Goal: Navigation & Orientation: Find specific page/section

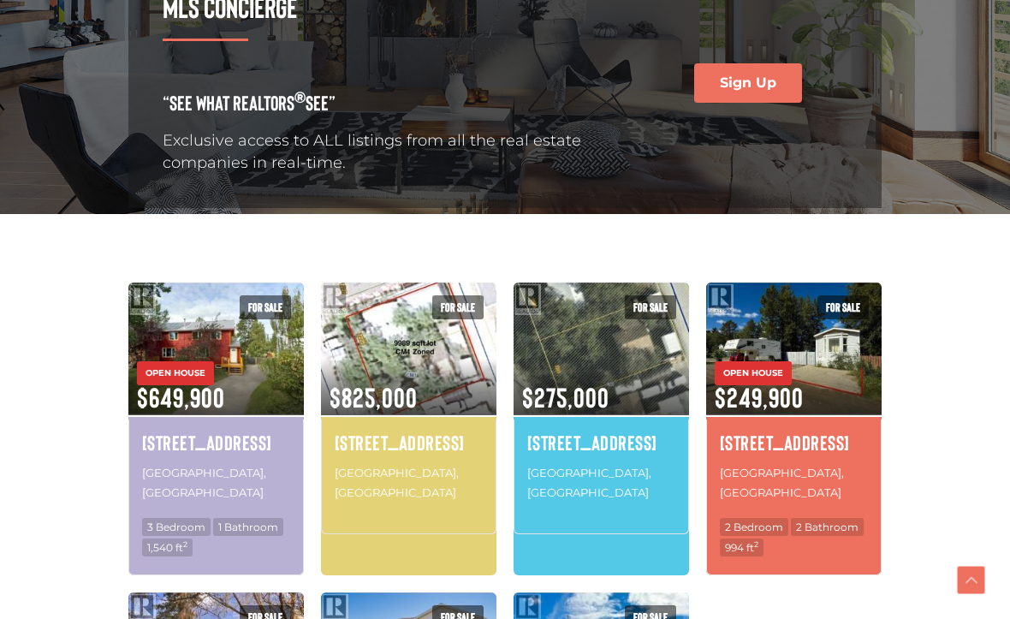
scroll to position [326, 0]
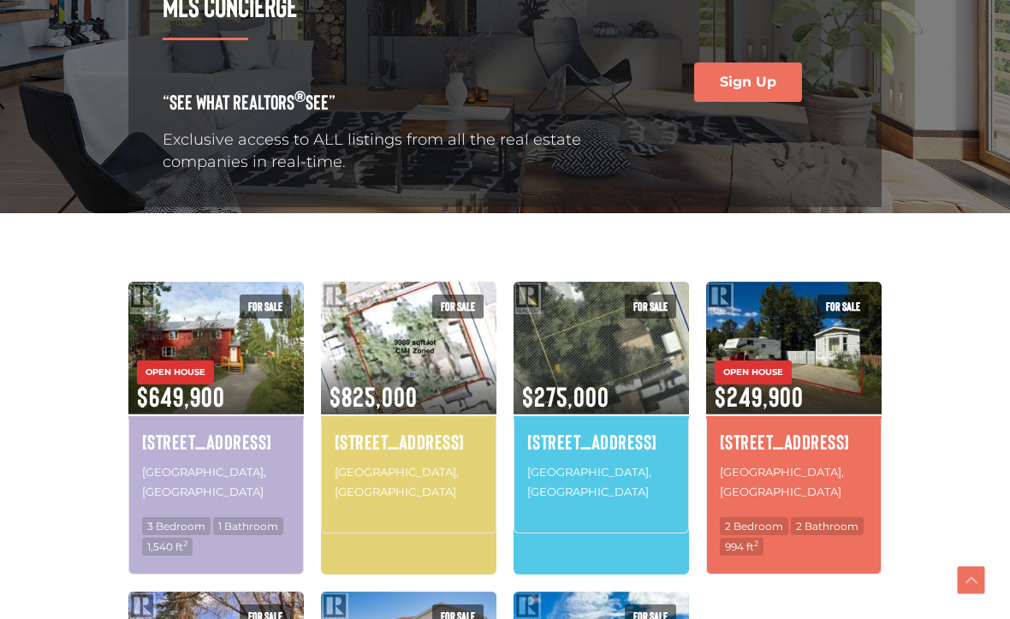
click at [240, 434] on h4 "[STREET_ADDRESS]" at bounding box center [216, 441] width 148 height 29
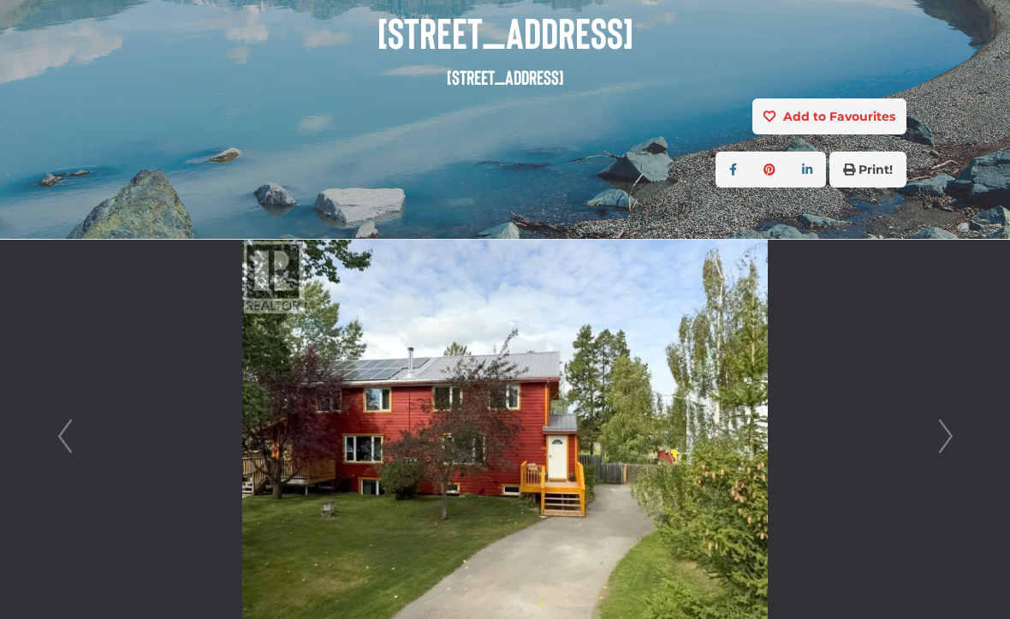
scroll to position [255, 0]
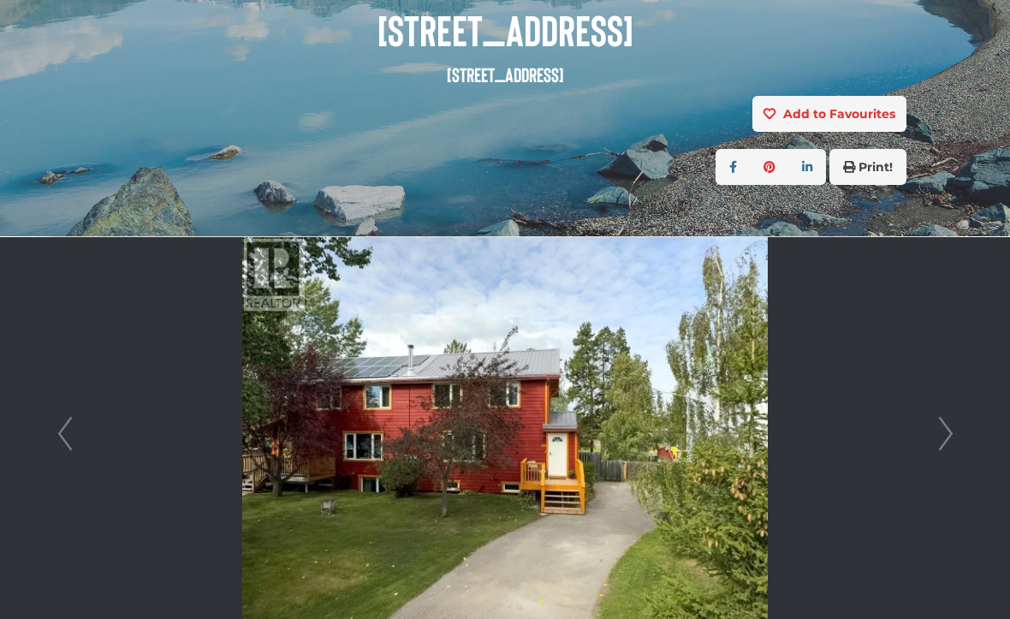
click at [936, 446] on link "Next" at bounding box center [946, 434] width 26 height 394
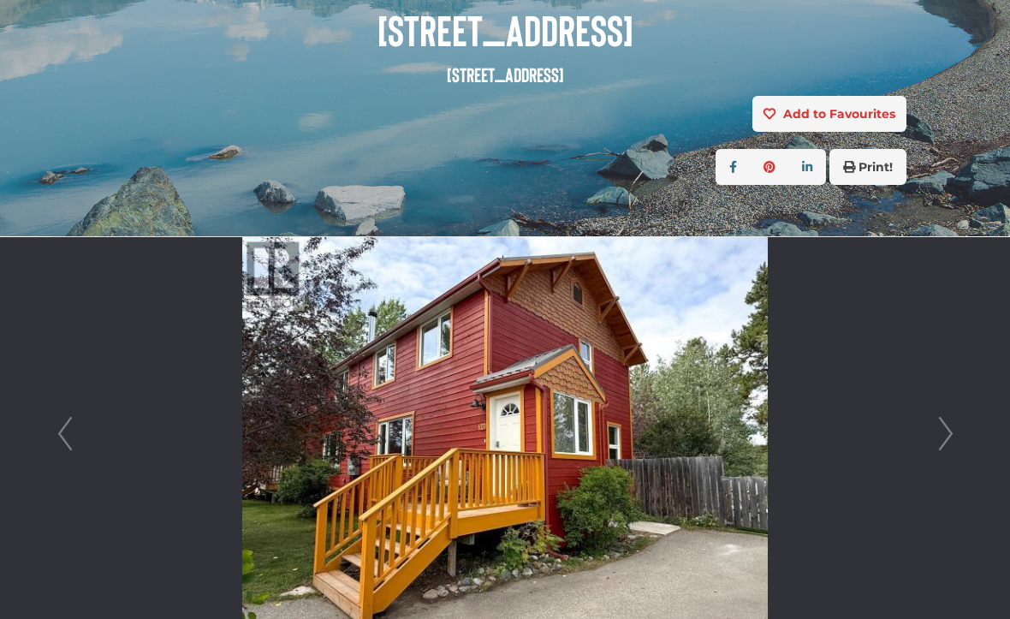
click at [941, 449] on link "Next" at bounding box center [946, 434] width 26 height 394
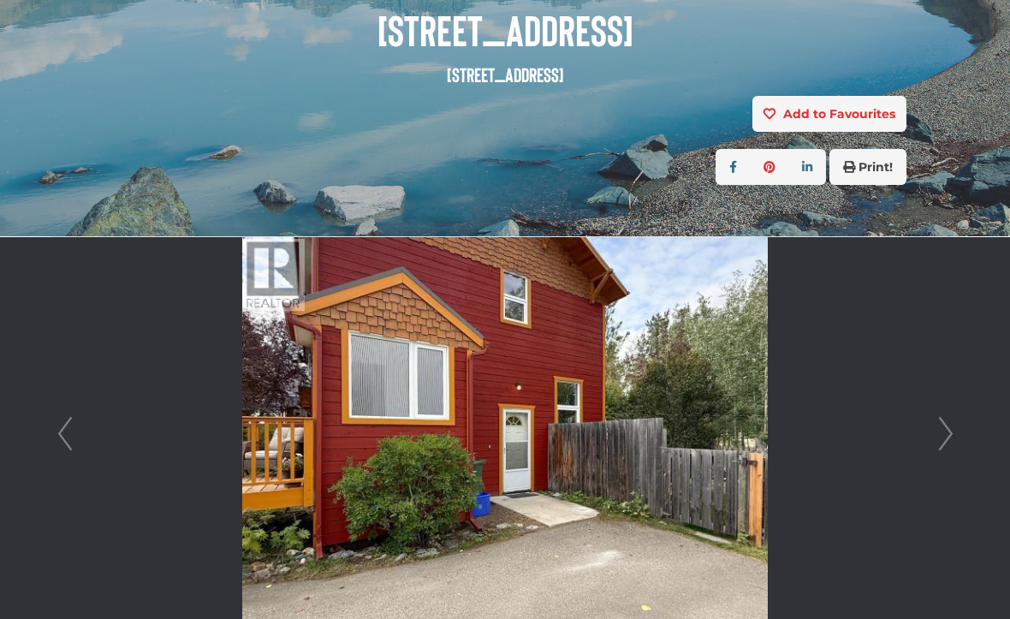
click at [949, 443] on link "Next" at bounding box center [946, 434] width 26 height 394
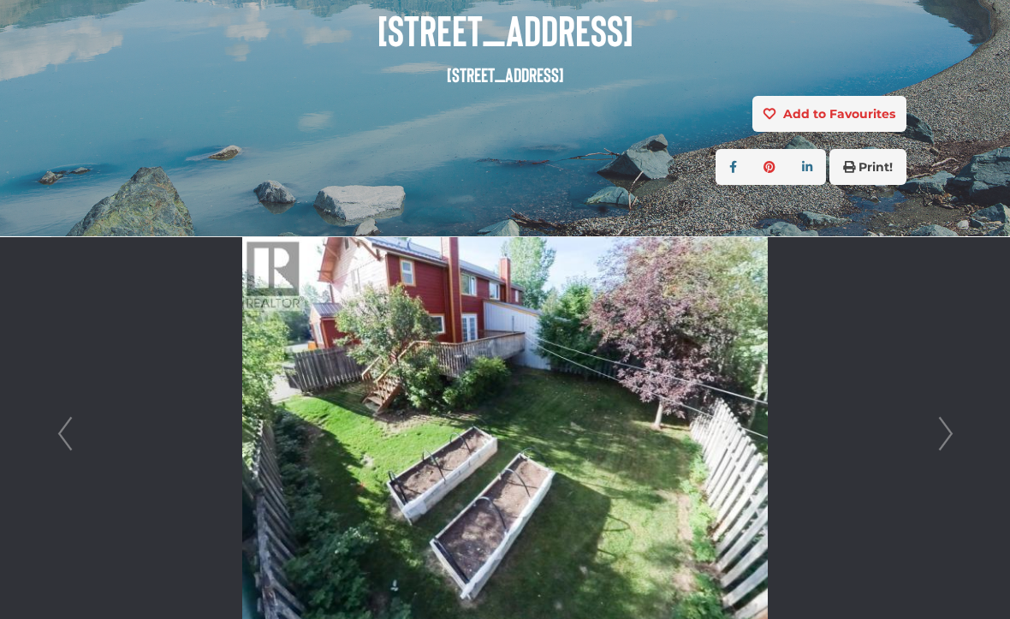
click at [945, 445] on link "Next" at bounding box center [946, 434] width 26 height 394
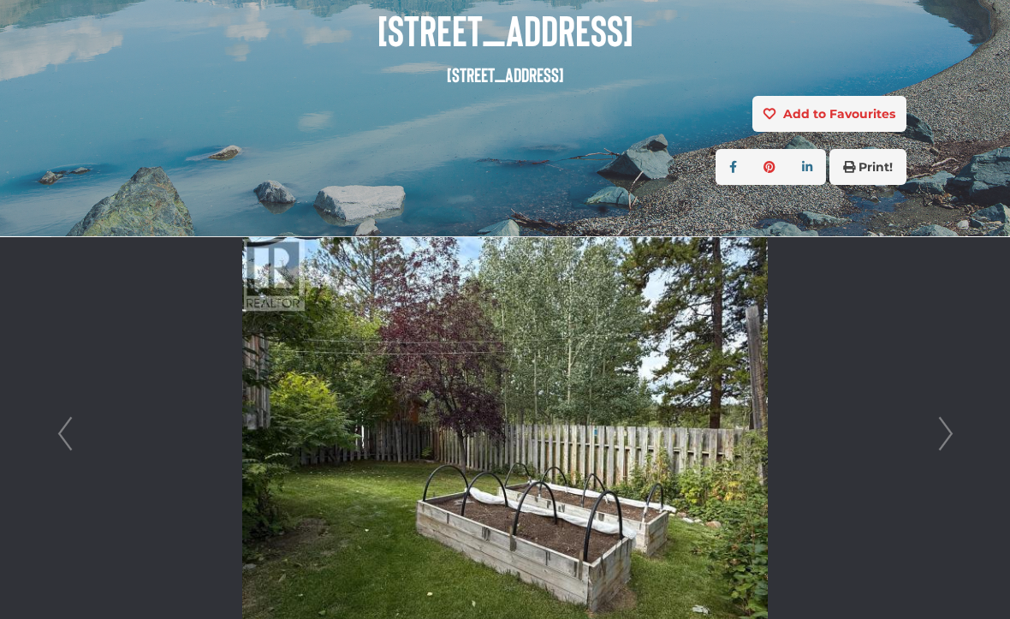
click at [952, 444] on link "Next" at bounding box center [946, 434] width 26 height 394
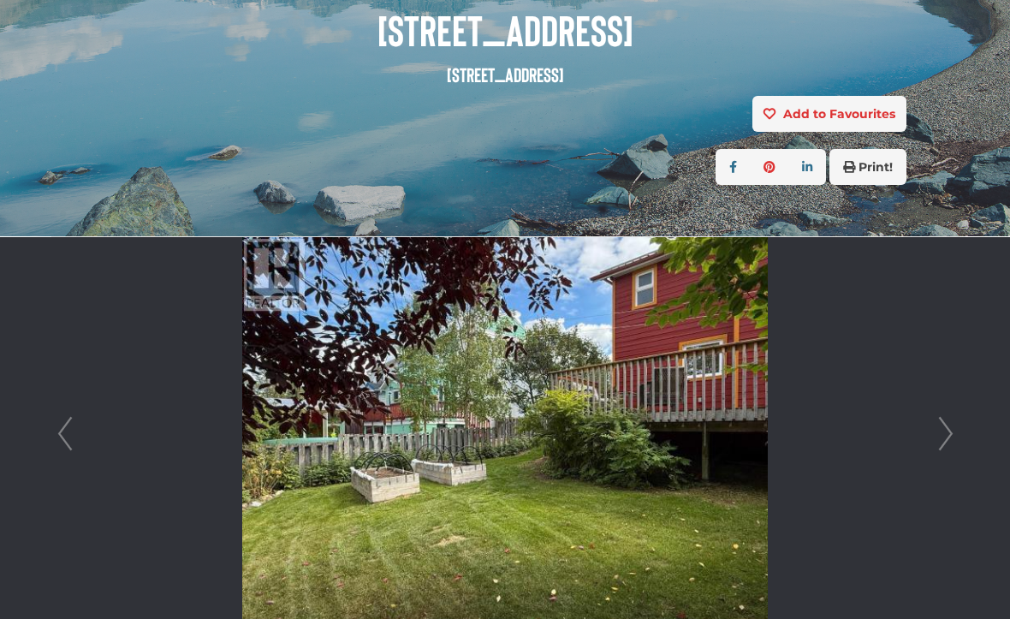
click at [943, 447] on link "Next" at bounding box center [946, 434] width 26 height 394
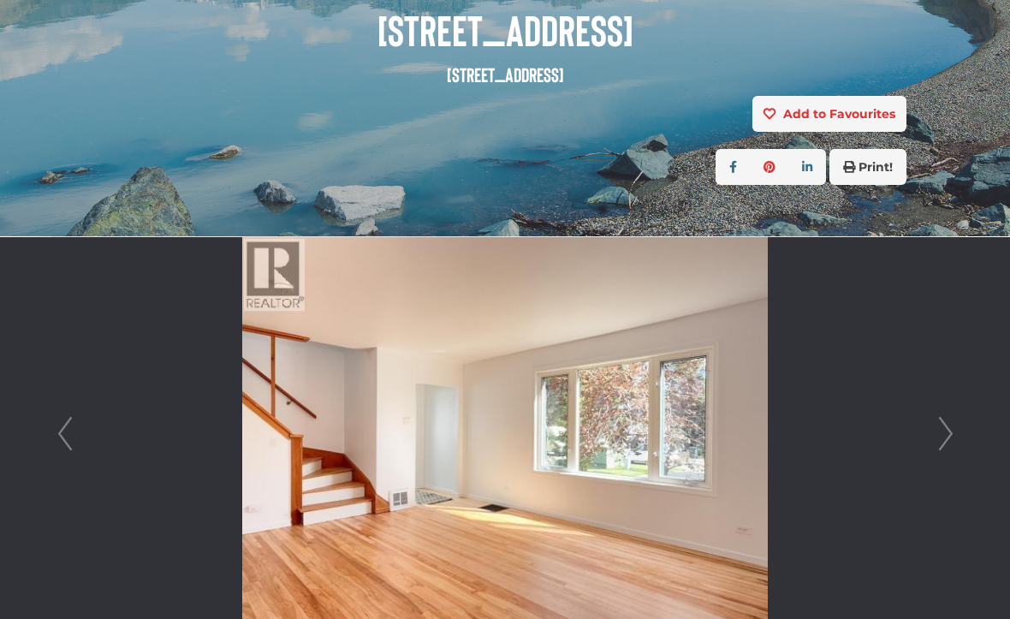
click at [936, 436] on link "Next" at bounding box center [946, 434] width 26 height 394
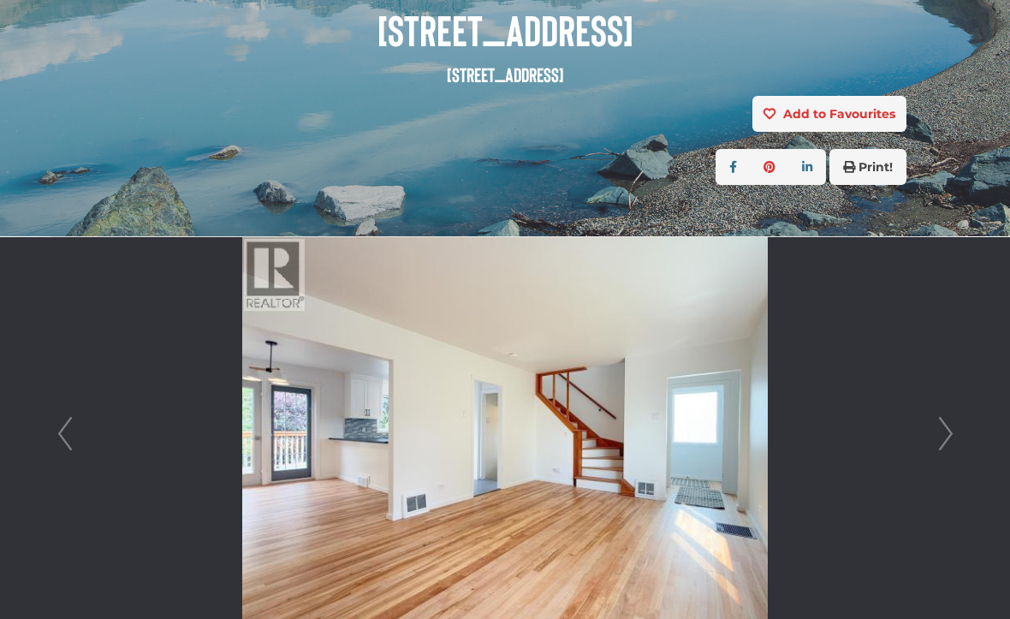
click at [944, 436] on link "Next" at bounding box center [946, 434] width 26 height 394
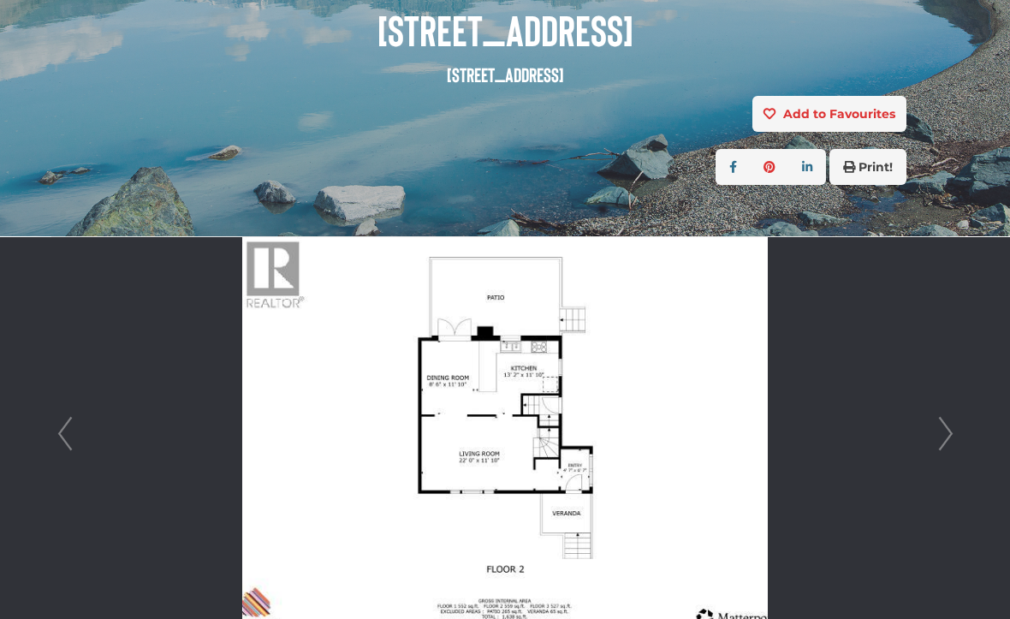
click at [949, 442] on link "Next" at bounding box center [946, 434] width 26 height 394
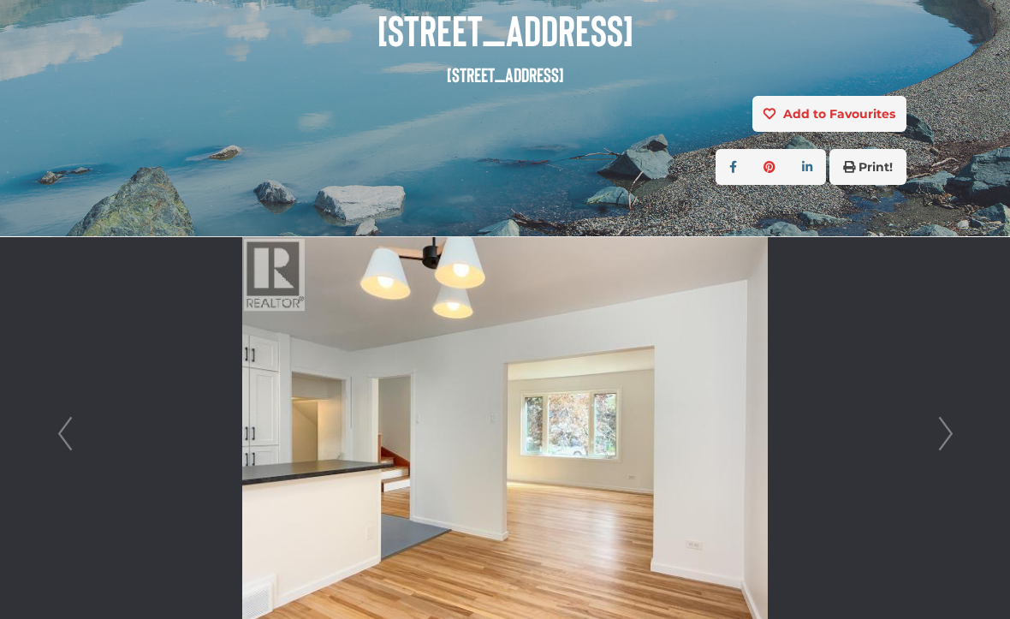
click at [954, 436] on link "Next" at bounding box center [946, 434] width 26 height 394
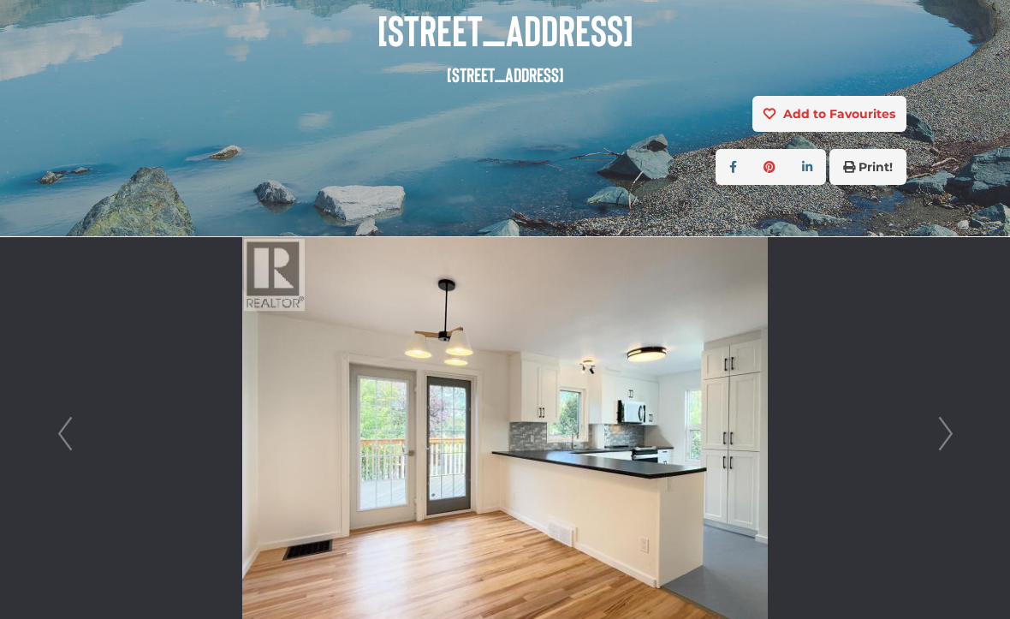
click at [955, 446] on link "Next" at bounding box center [946, 434] width 26 height 394
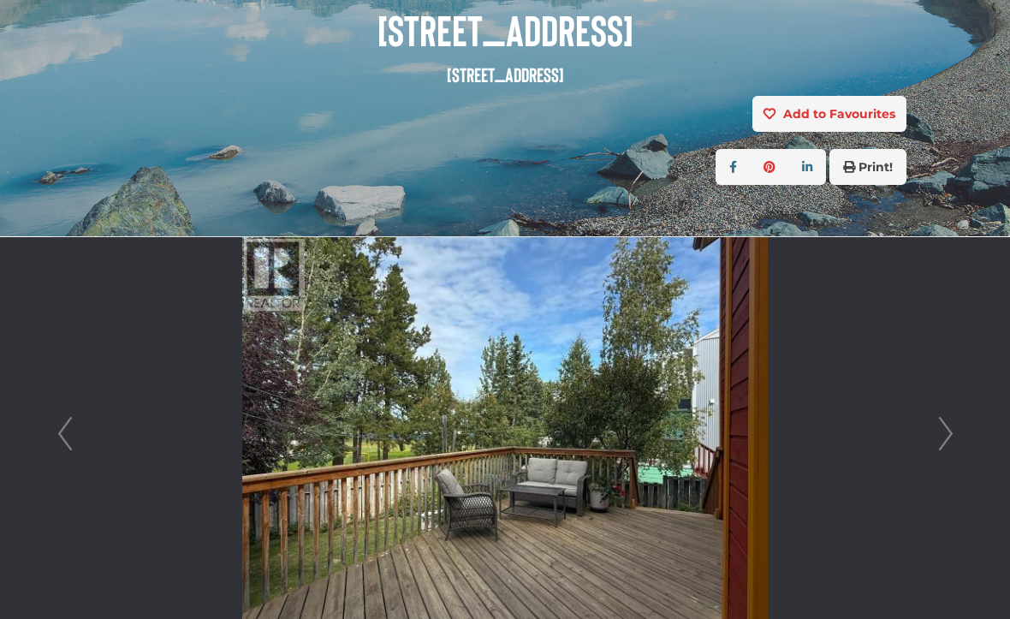
click at [933, 439] on link "Next" at bounding box center [946, 434] width 26 height 394
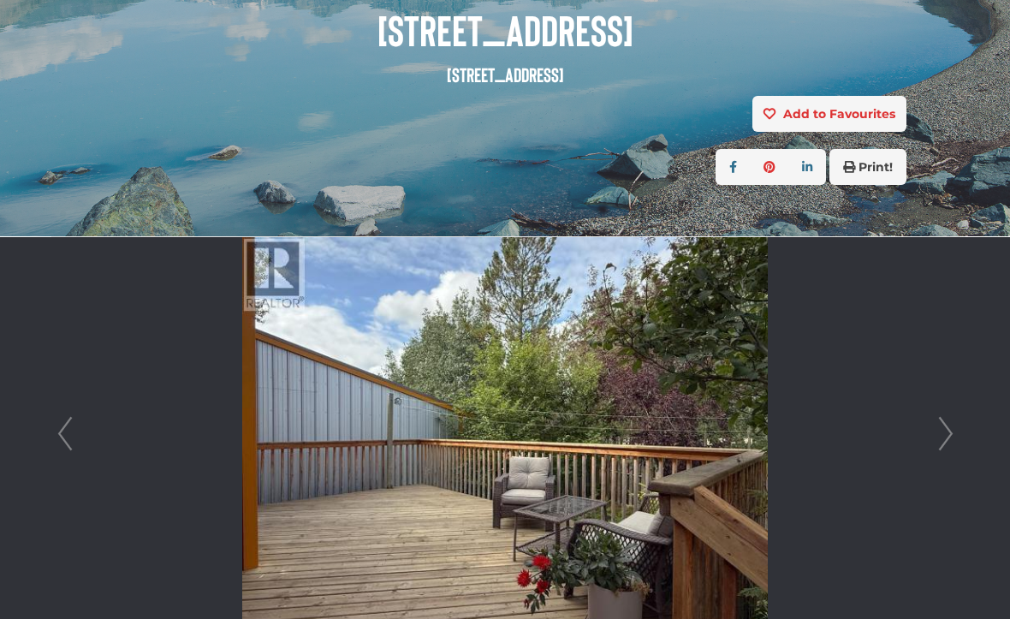
click at [943, 440] on link "Next" at bounding box center [946, 434] width 26 height 394
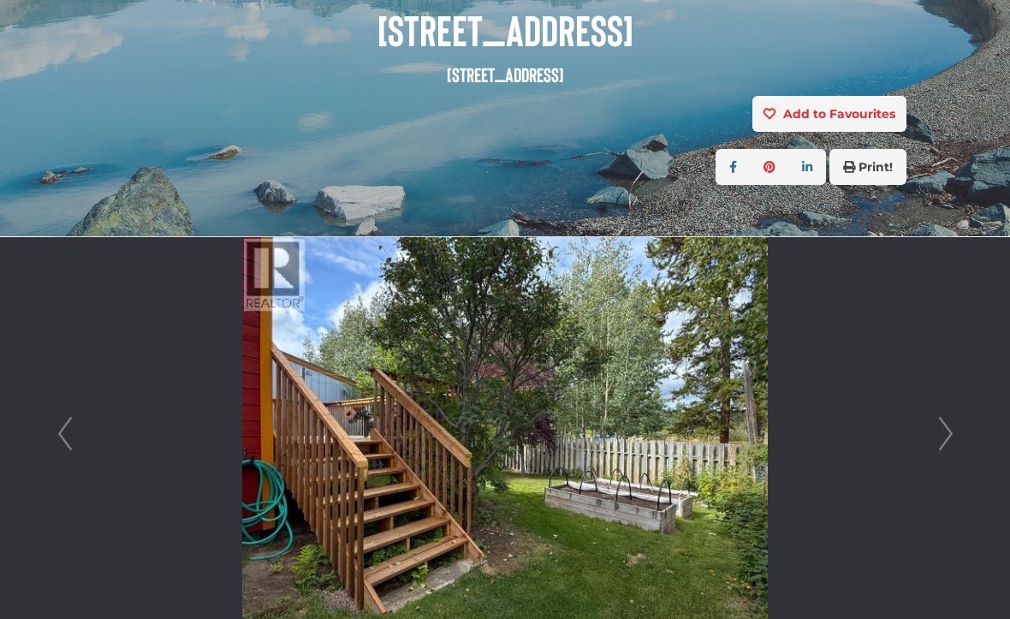
click at [945, 442] on link "Next" at bounding box center [946, 434] width 26 height 394
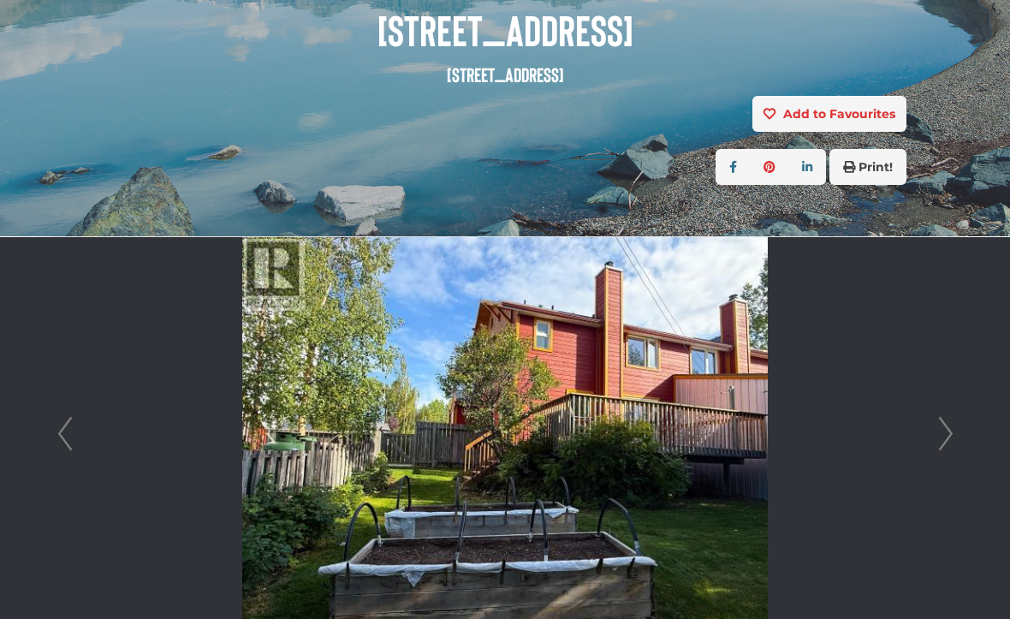
click at [940, 444] on link "Next" at bounding box center [946, 434] width 26 height 394
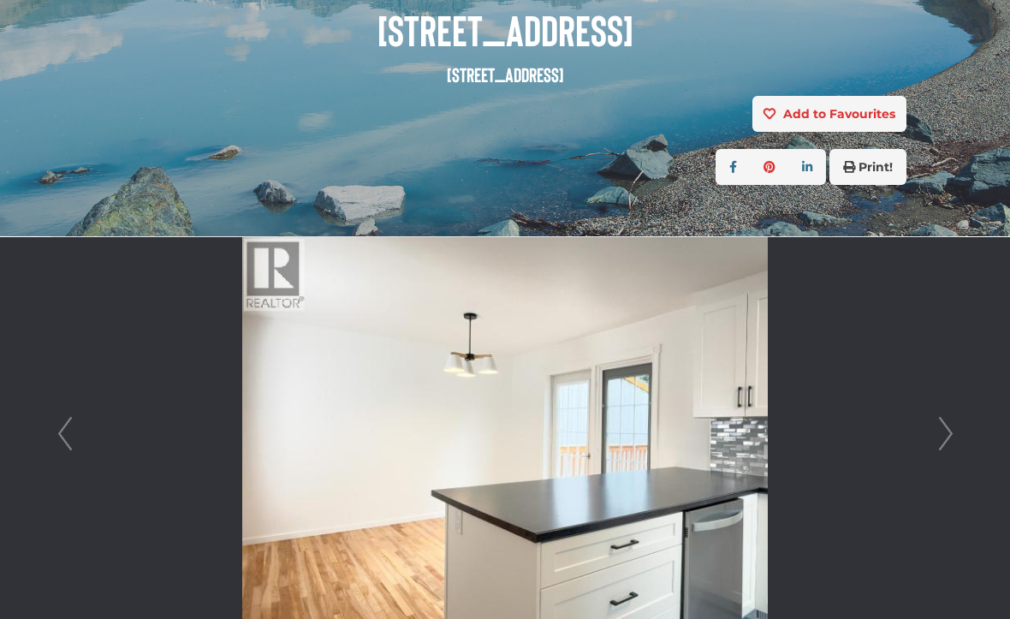
click at [958, 378] on div at bounding box center [505, 434] width 906 height 394
click at [953, 442] on link "Next" at bounding box center [946, 434] width 26 height 394
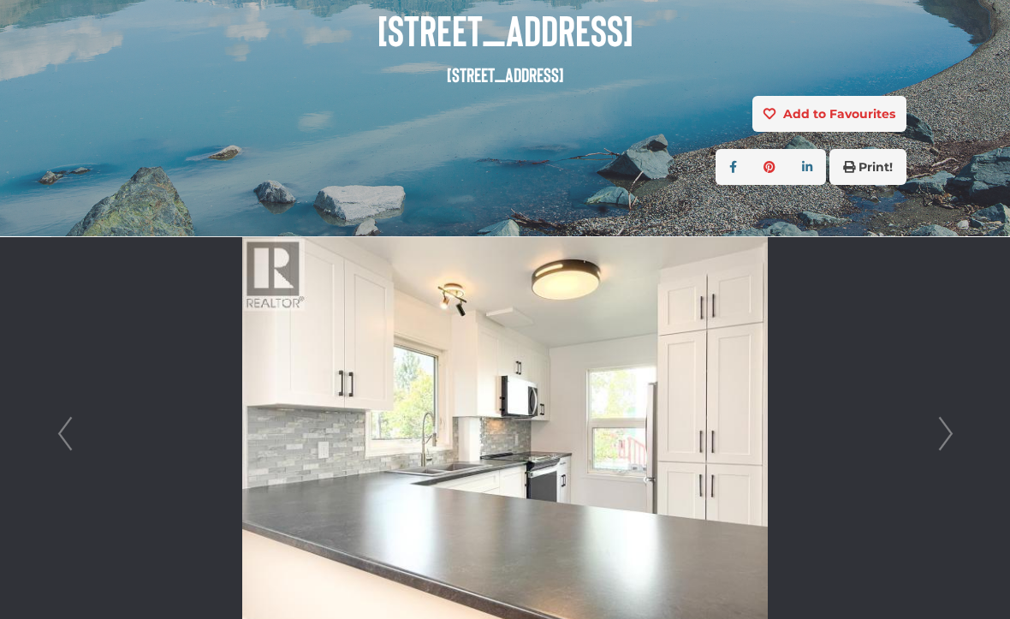
click at [946, 442] on link "Next" at bounding box center [946, 434] width 26 height 394
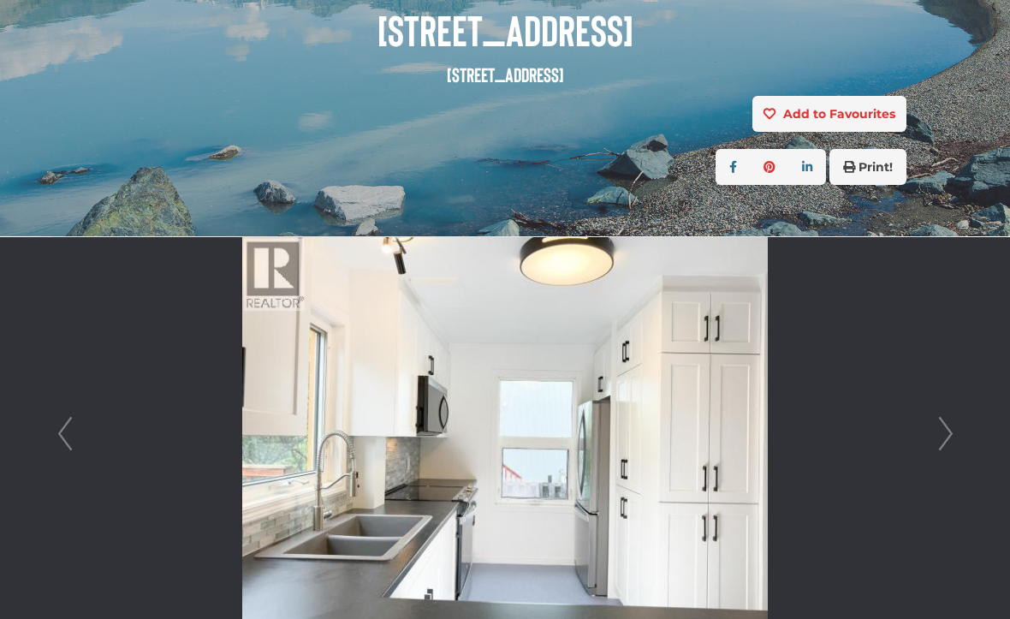
click at [944, 446] on link "Next" at bounding box center [946, 434] width 26 height 394
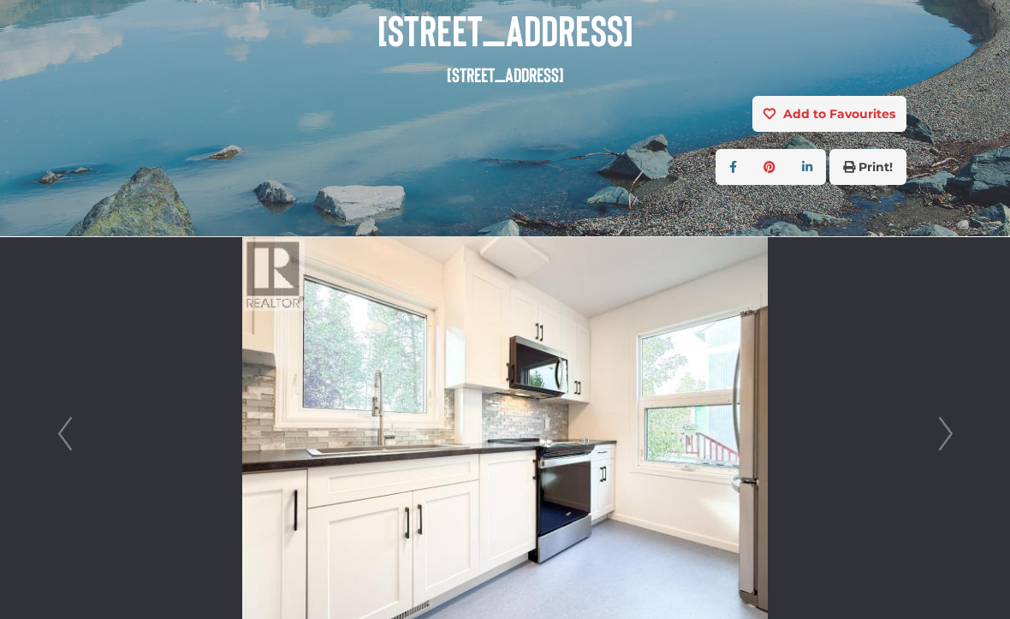
click at [948, 434] on link "Next" at bounding box center [946, 434] width 26 height 394
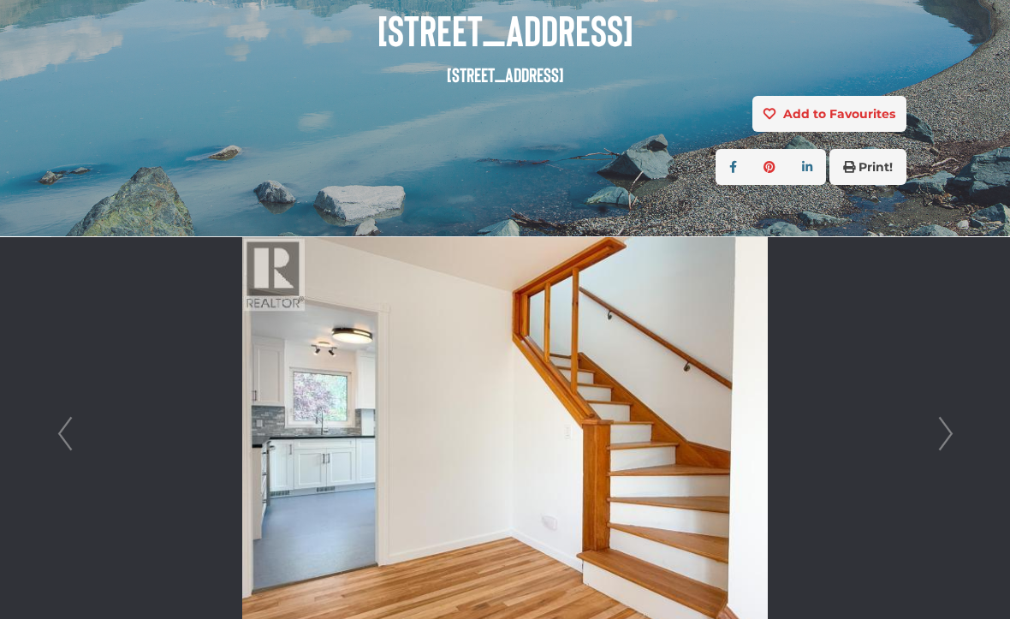
click at [947, 442] on link "Next" at bounding box center [946, 434] width 26 height 394
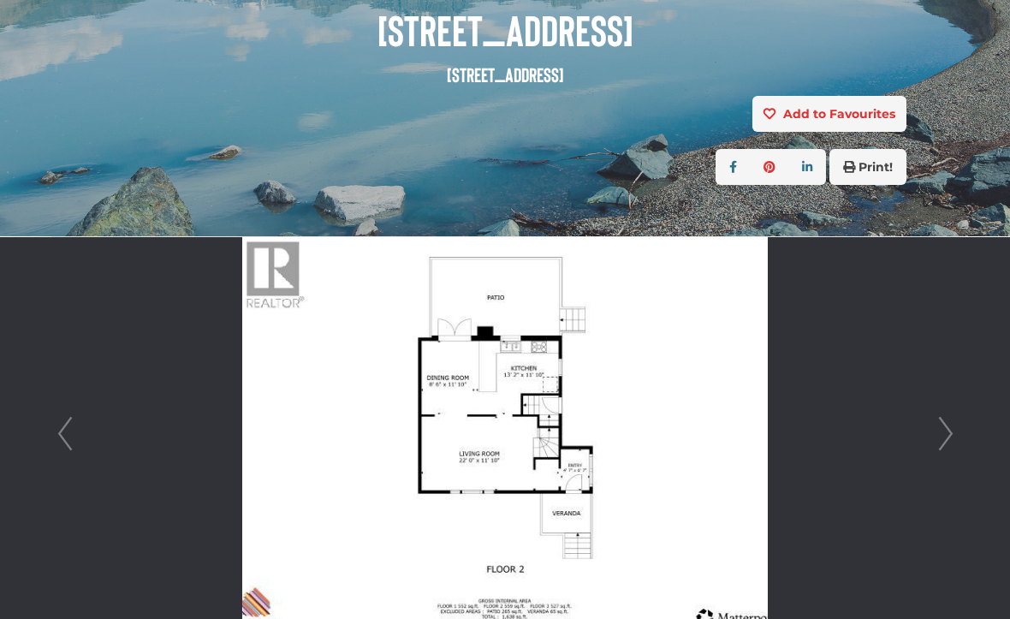
click at [945, 442] on link "Next" at bounding box center [946, 434] width 26 height 394
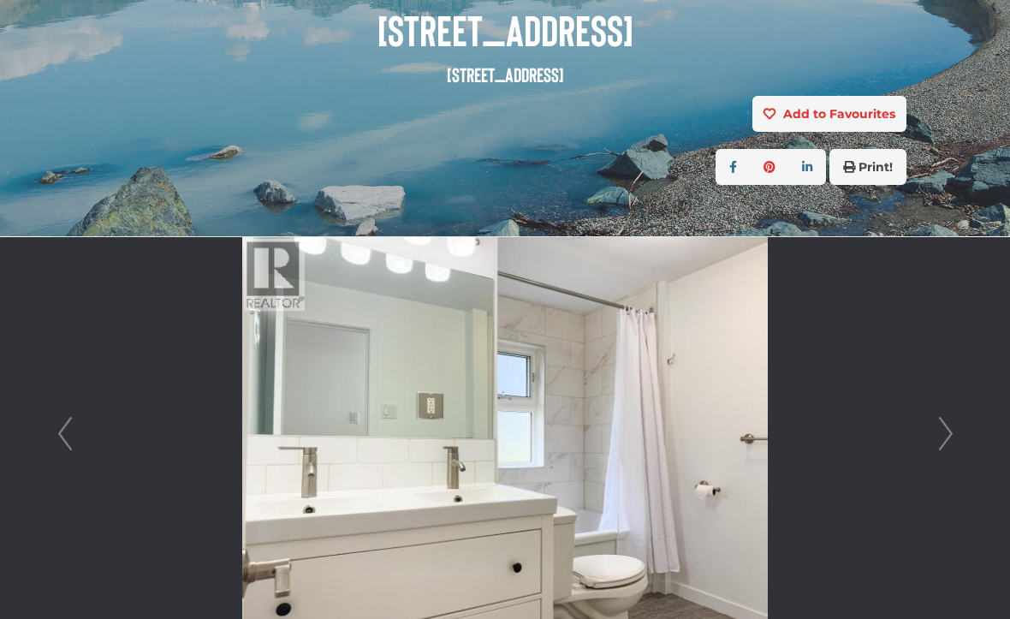
click at [933, 454] on link "Next" at bounding box center [946, 434] width 26 height 394
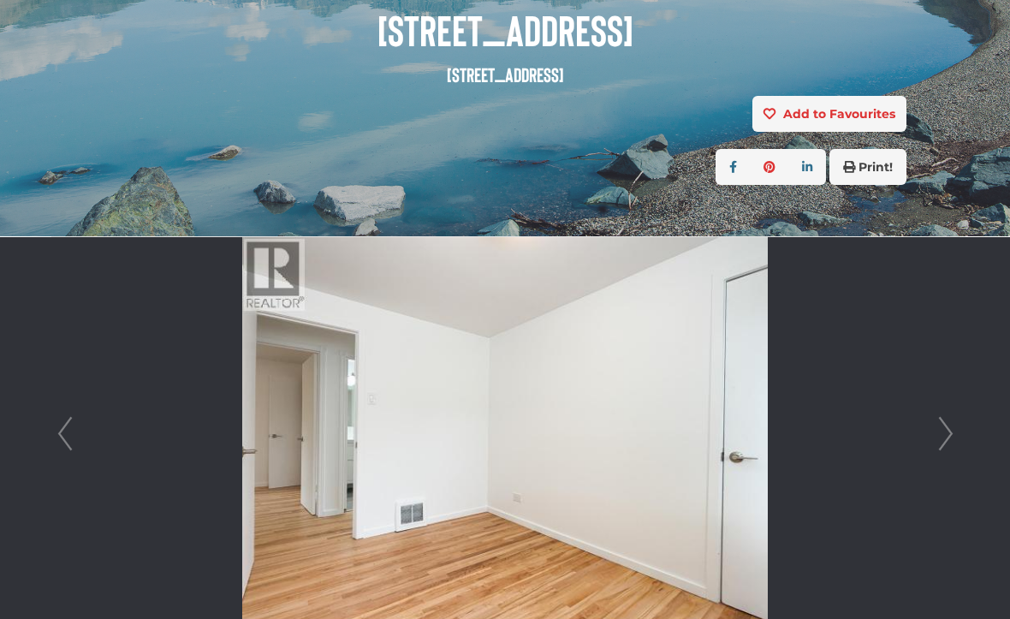
click at [953, 443] on link "Next" at bounding box center [946, 434] width 26 height 394
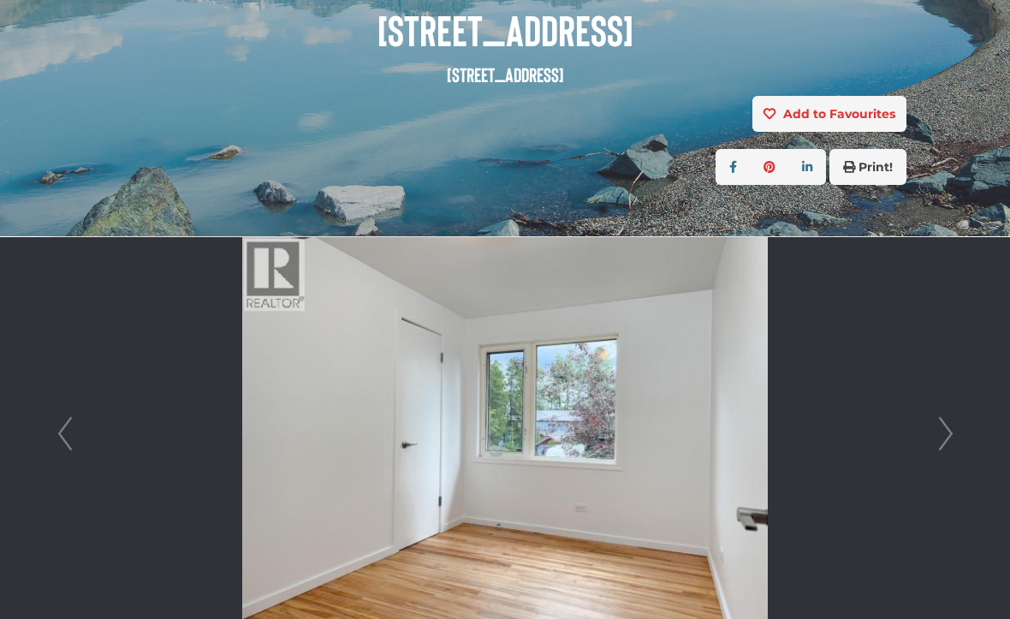
click at [956, 438] on link "Next" at bounding box center [946, 434] width 26 height 394
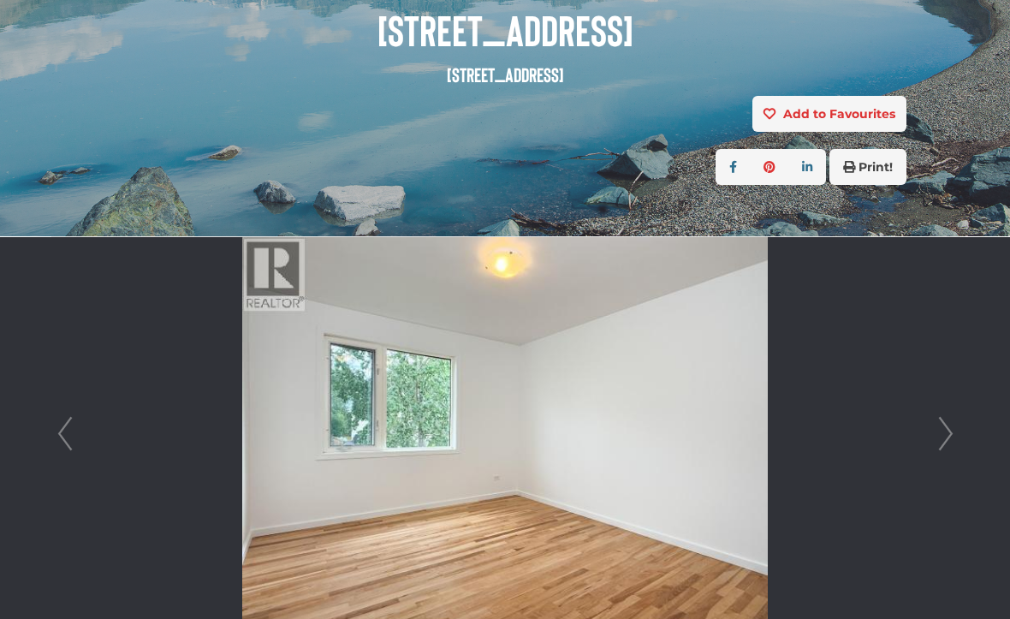
click at [944, 444] on link "Next" at bounding box center [946, 434] width 26 height 394
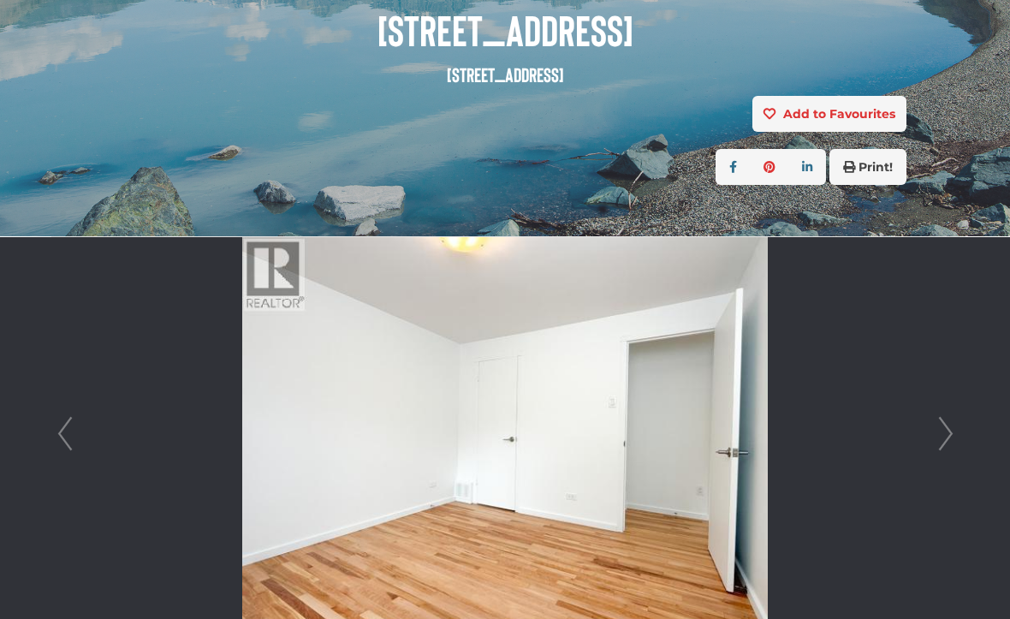
click at [939, 444] on link "Next" at bounding box center [946, 434] width 26 height 394
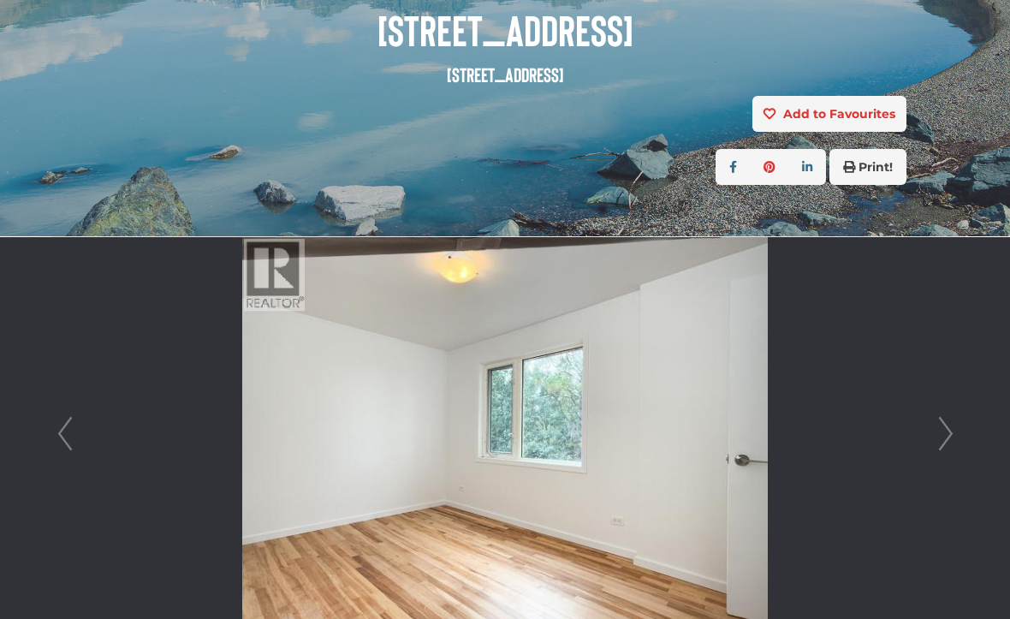
click at [952, 440] on link "Next" at bounding box center [946, 434] width 26 height 394
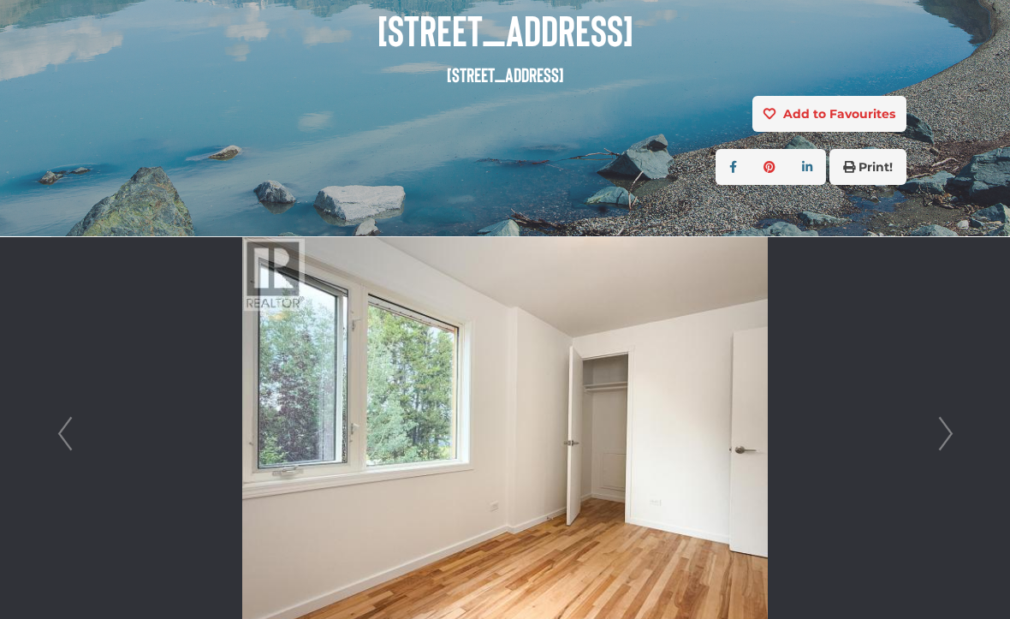
click at [952, 440] on link "Next" at bounding box center [946, 434] width 26 height 394
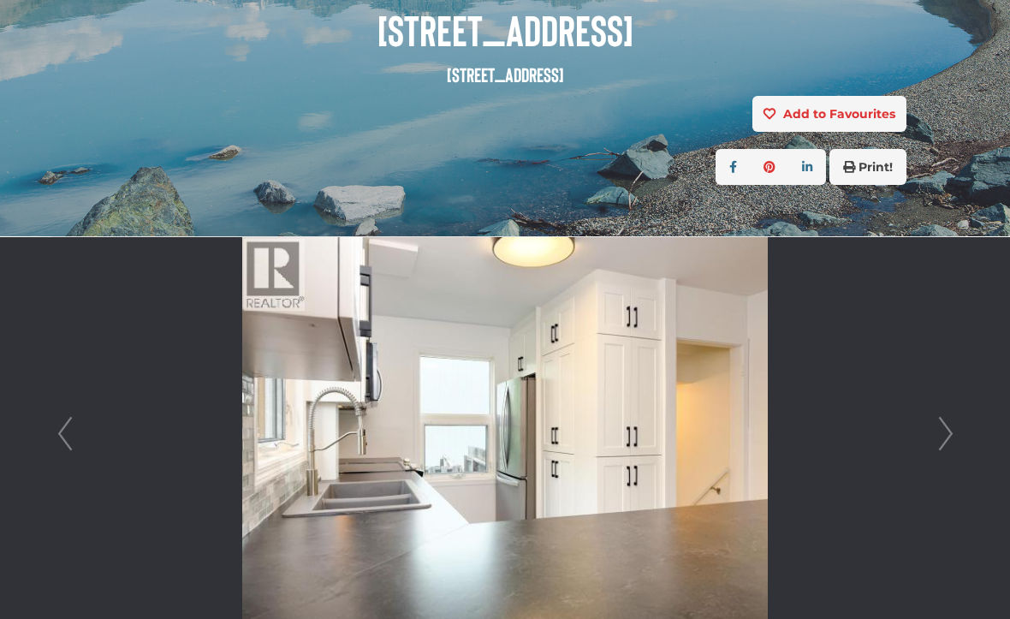
click at [951, 440] on link "Next" at bounding box center [946, 434] width 26 height 394
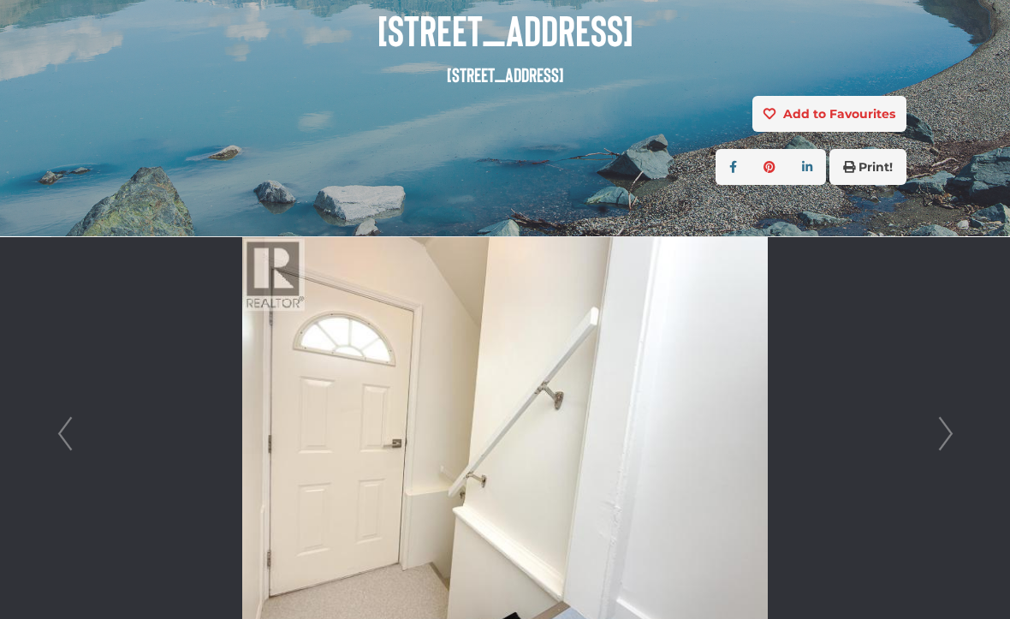
click at [956, 436] on link "Next" at bounding box center [946, 434] width 26 height 394
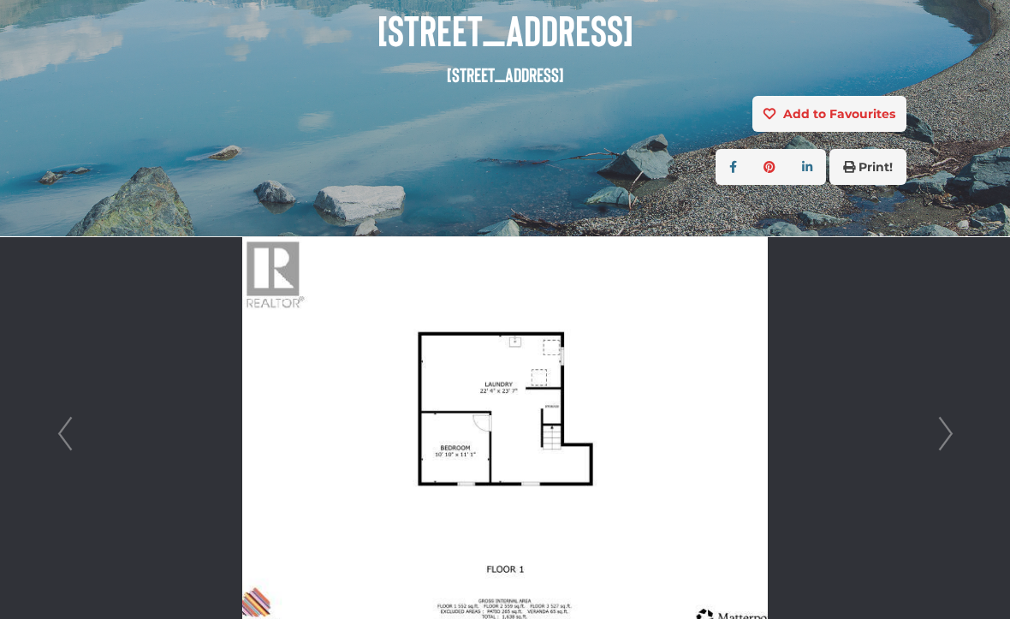
click at [958, 435] on link "Next" at bounding box center [946, 434] width 26 height 394
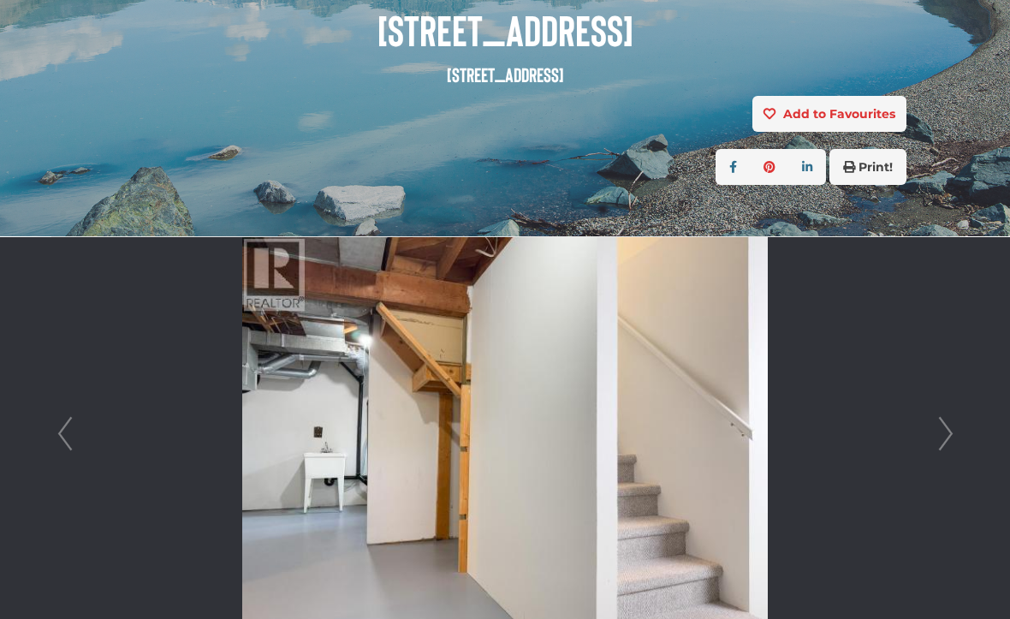
click at [955, 436] on link "Next" at bounding box center [946, 434] width 26 height 394
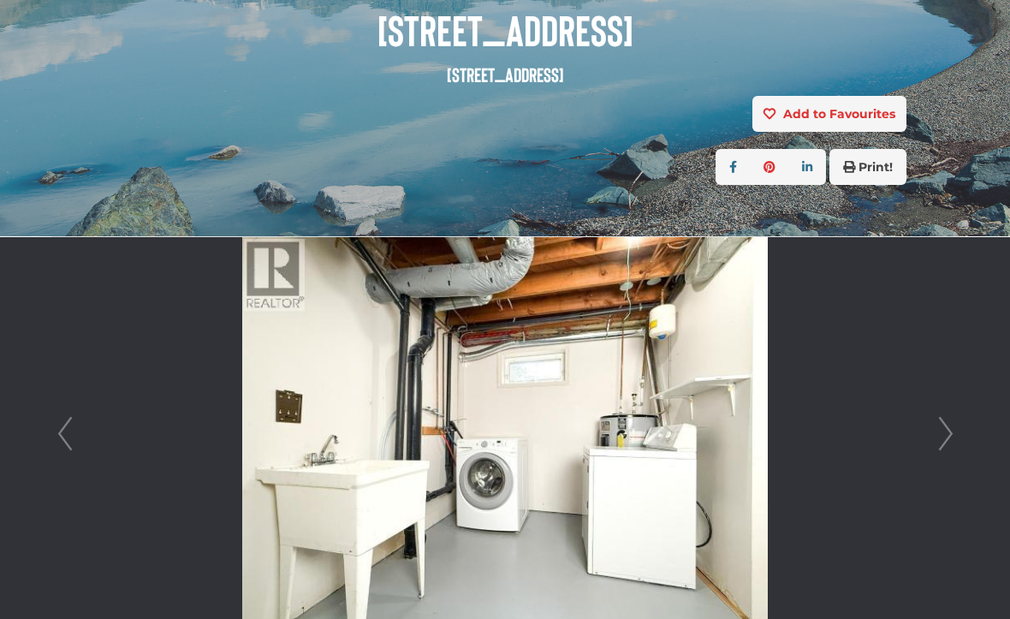
click at [52, 449] on div at bounding box center [505, 434] width 906 height 394
click at [70, 423] on link "Prev" at bounding box center [65, 434] width 26 height 394
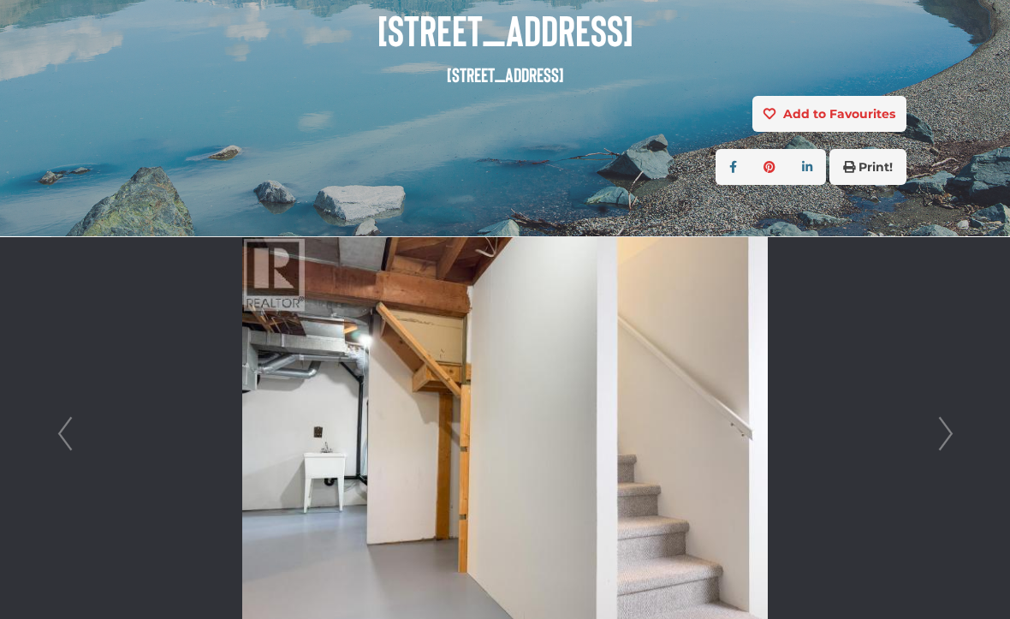
click at [950, 436] on link "Next" at bounding box center [946, 434] width 26 height 394
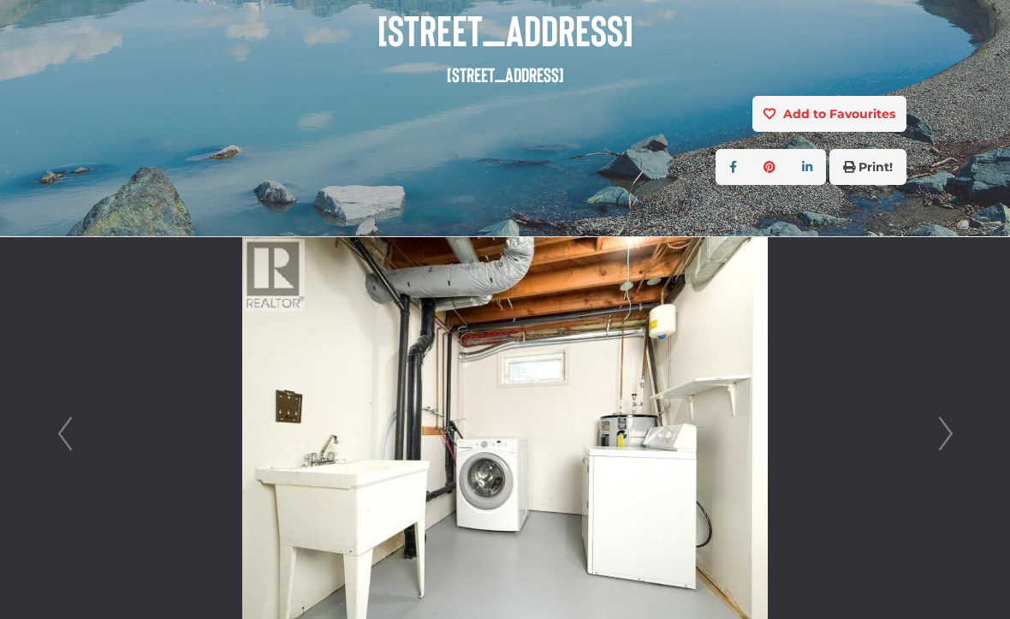
click at [952, 436] on link "Next" at bounding box center [946, 434] width 26 height 394
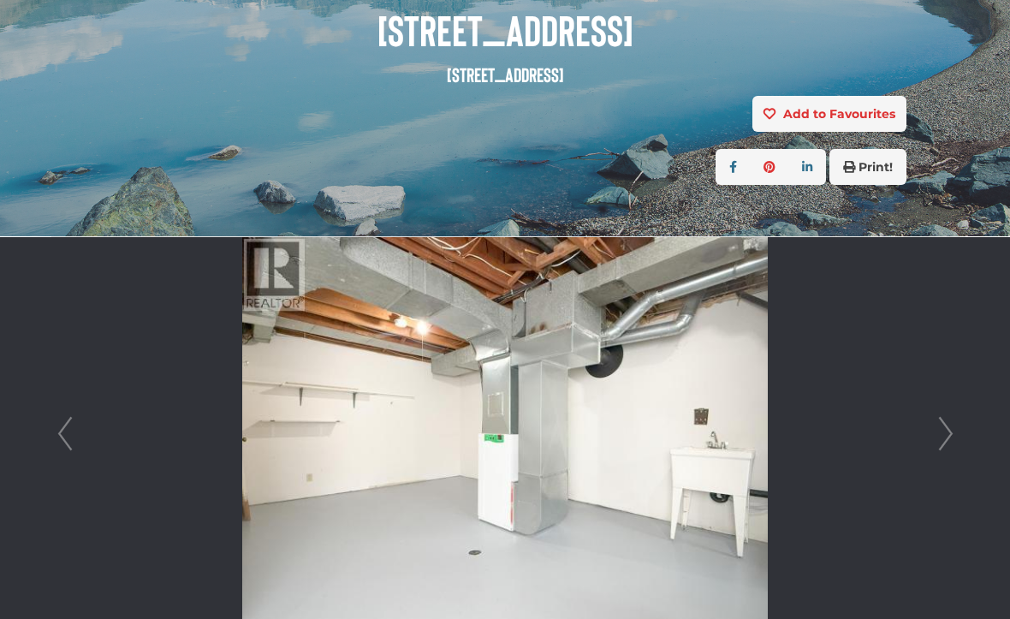
click at [958, 436] on link "Next" at bounding box center [946, 434] width 26 height 394
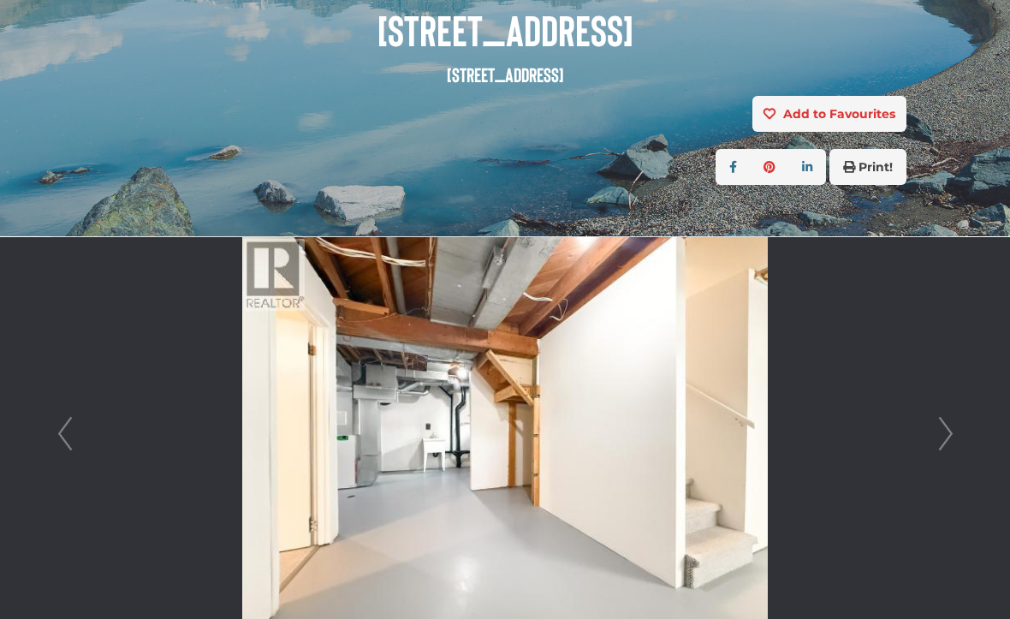
click at [956, 433] on link "Next" at bounding box center [946, 434] width 26 height 394
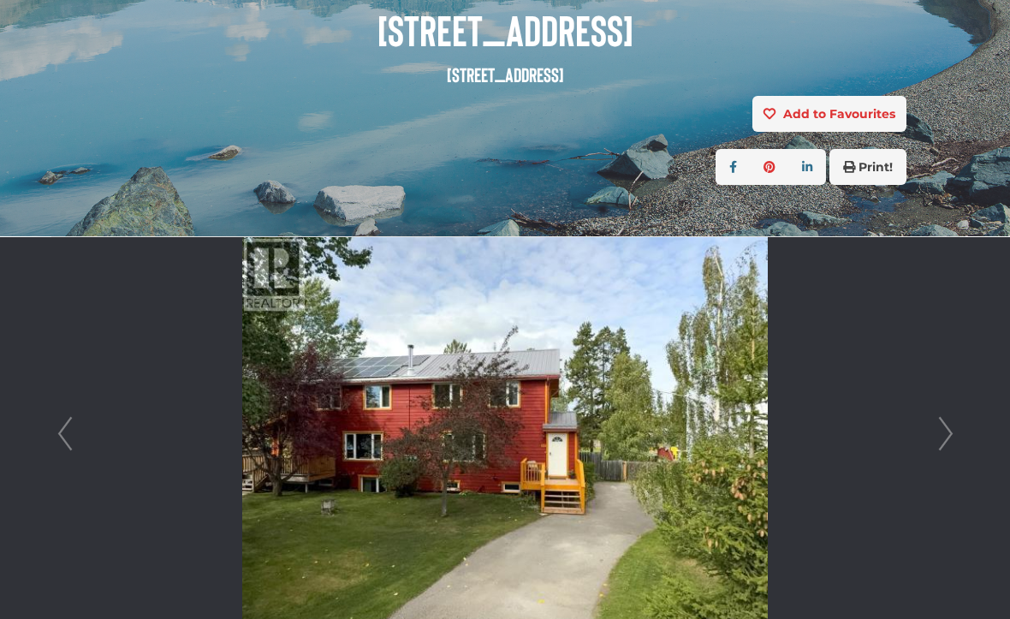
click at [948, 445] on link "Next" at bounding box center [946, 434] width 26 height 394
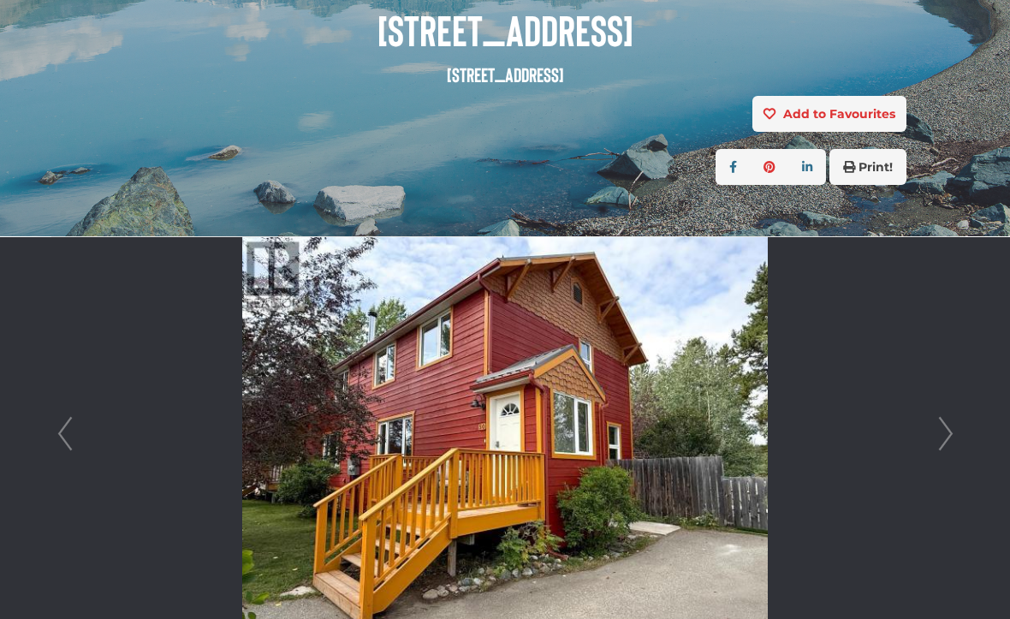
click at [952, 439] on link "Next" at bounding box center [946, 434] width 26 height 394
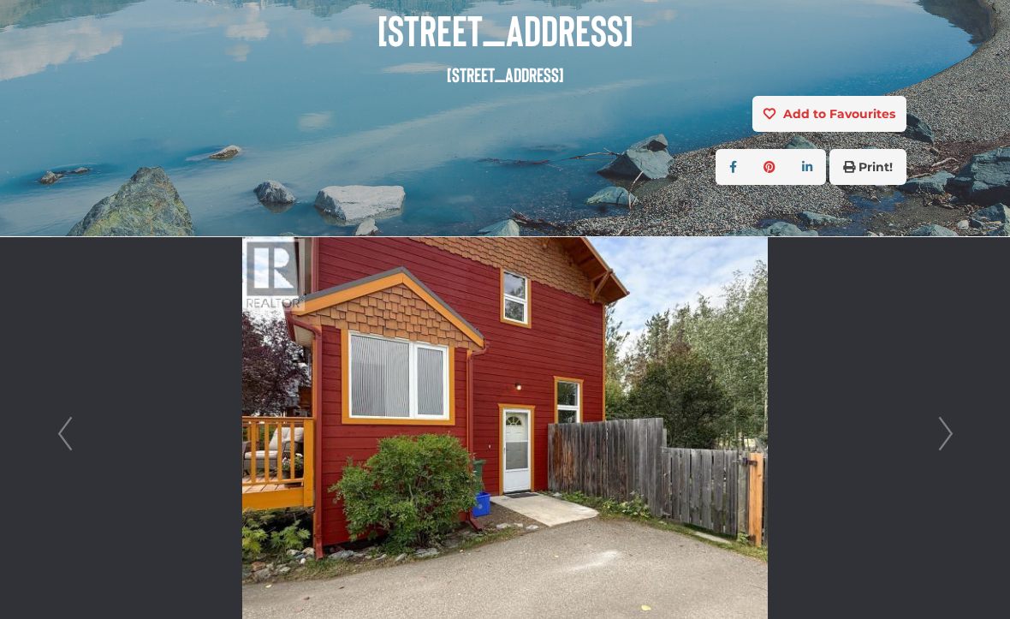
click at [56, 427] on link "Prev" at bounding box center [65, 434] width 26 height 394
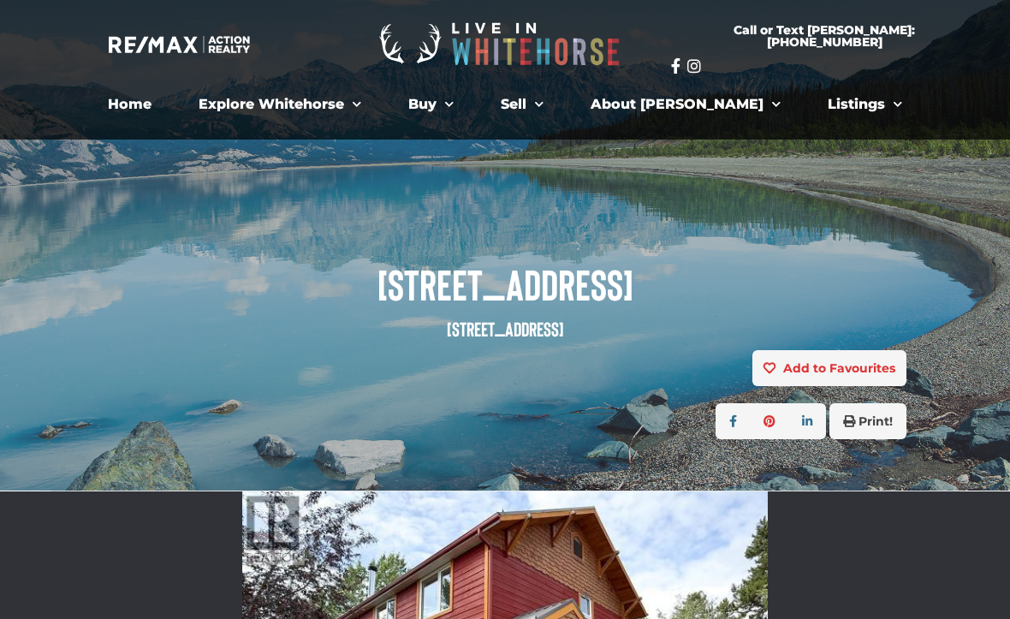
scroll to position [0, 0]
